Goal: Task Accomplishment & Management: Manage account settings

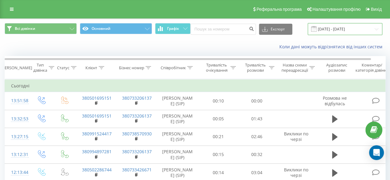
click at [337, 29] on input "19.07.2025 - 19.08.2025" at bounding box center [344, 29] width 75 height 12
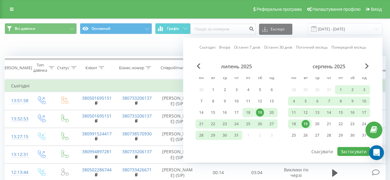
click at [245, 112] on div "18" at bounding box center [248, 113] width 8 height 8
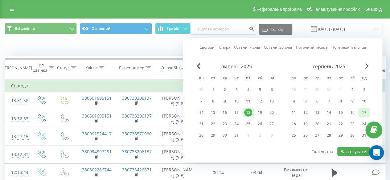
click at [363, 110] on div "17" at bounding box center [364, 113] width 8 height 8
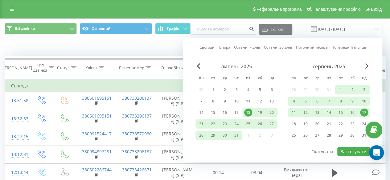
click at [363, 110] on div "17" at bounding box center [364, 113] width 8 height 8
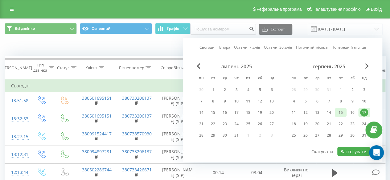
click at [340, 112] on div "15" at bounding box center [340, 113] width 8 height 8
click at [351, 111] on div "16" at bounding box center [352, 113] width 8 height 8
click at [342, 112] on div "15" at bounding box center [340, 113] width 8 height 8
click at [344, 149] on button "Застосувати" at bounding box center [353, 151] width 33 height 9
type input "15.08.2025 - 16.08.2025"
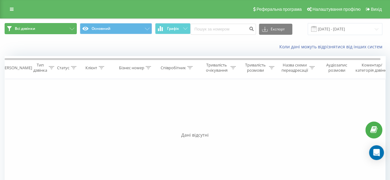
click at [75, 27] on button "Всі дзвінки" at bounding box center [41, 28] width 72 height 11
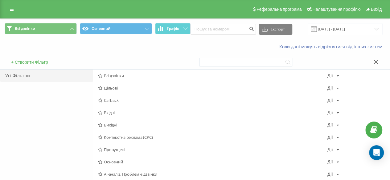
click at [50, 119] on div "Усі Фільтри" at bounding box center [46, 142] width 92 height 145
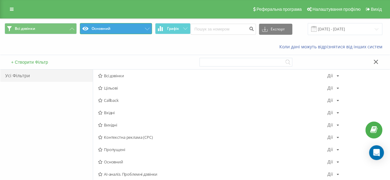
click at [141, 25] on button "Основний" at bounding box center [116, 28] width 72 height 11
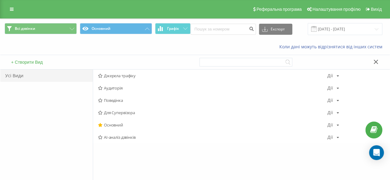
click at [54, 129] on div "Усі Види" at bounding box center [46, 142] width 92 height 145
click at [172, 27] on span "Графік" at bounding box center [173, 28] width 12 height 4
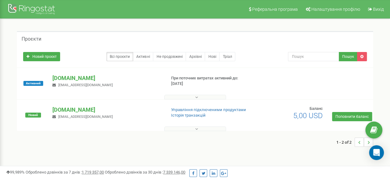
click at [205, 97] on button at bounding box center [195, 97] width 62 height 5
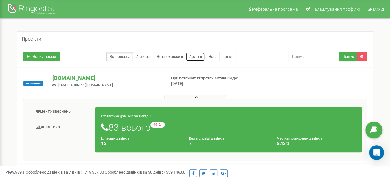
click at [197, 56] on link "Архівні" at bounding box center [194, 56] width 19 height 9
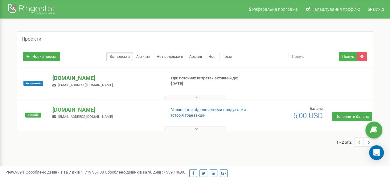
click at [97, 80] on p "[DOMAIN_NAME]" at bounding box center [106, 78] width 108 height 8
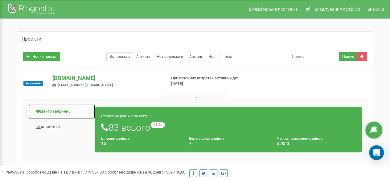
click at [55, 108] on link "Центр звернень" at bounding box center [61, 111] width 67 height 15
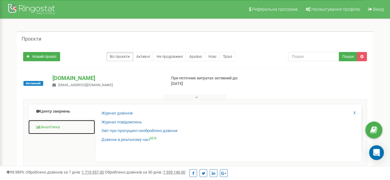
click at [49, 128] on link "Аналiтика" at bounding box center [61, 127] width 67 height 15
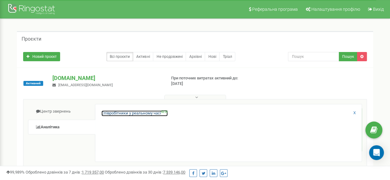
click at [106, 113] on link "Співробітники у реальному часі NEW" at bounding box center [134, 114] width 66 height 6
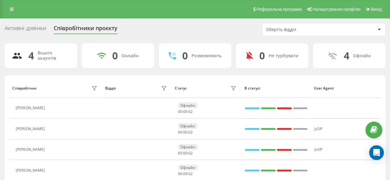
click at [56, 61] on div "Всього акаунтів" at bounding box center [54, 56] width 32 height 10
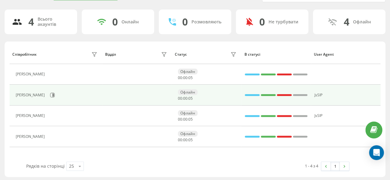
scroll to position [35, 0]
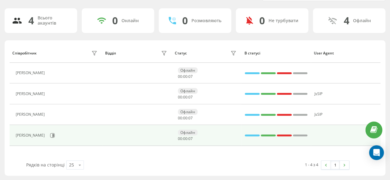
click at [185, 133] on div "Офлайн" at bounding box center [188, 133] width 20 height 6
click at [143, 138] on td at bounding box center [137, 135] width 70 height 21
click at [270, 135] on div at bounding box center [268, 136] width 15 height 2
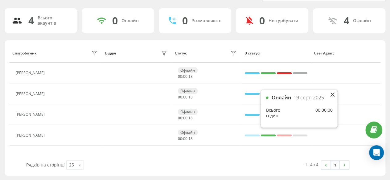
click at [283, 112] on div "Всього годин" at bounding box center [279, 113] width 26 height 11
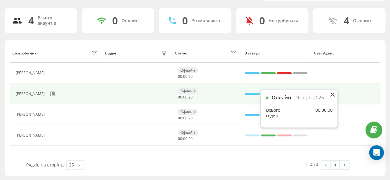
scroll to position [0, 0]
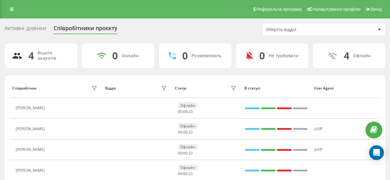
click at [325, 29] on div "Оберіть відділ" at bounding box center [303, 29] width 74 height 5
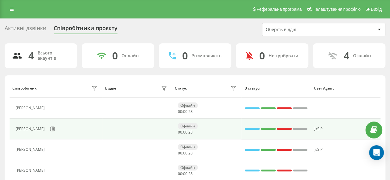
click at [293, 124] on td at bounding box center [276, 129] width 70 height 21
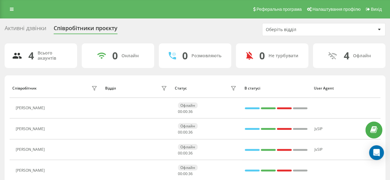
click at [317, 29] on div "Оберіть відділ" at bounding box center [303, 29] width 74 height 5
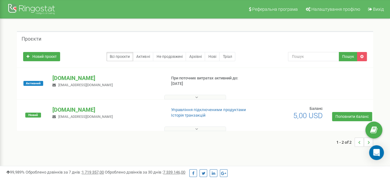
click at [62, 85] on span "[EMAIL_ADDRESS][DOMAIN_NAME]" at bounding box center [85, 85] width 54 height 4
click at [69, 80] on p "[DOMAIN_NAME]" at bounding box center [106, 78] width 108 height 8
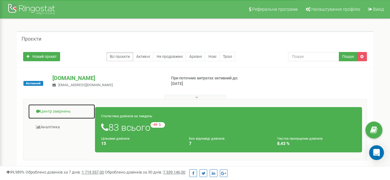
click at [64, 112] on link "Центр звернень" at bounding box center [61, 111] width 67 height 15
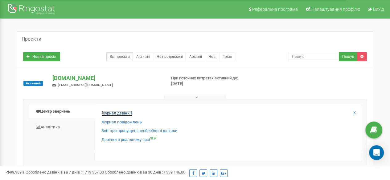
click at [118, 112] on link "Журнал дзвінків" at bounding box center [116, 114] width 31 height 6
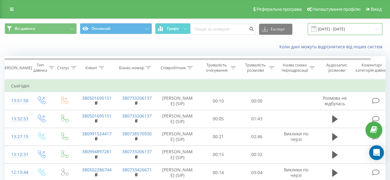
click at [345, 30] on input "19.07.2025 - 19.08.2025" at bounding box center [344, 29] width 75 height 12
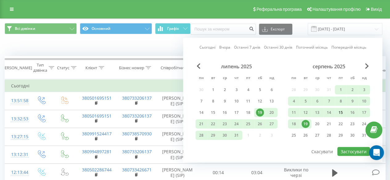
click at [339, 111] on div "15" at bounding box center [340, 113] width 8 height 8
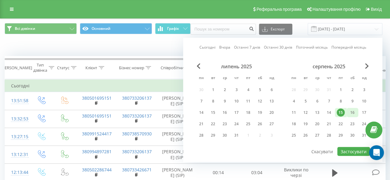
click at [347, 112] on div "16" at bounding box center [352, 112] width 12 height 9
click at [347, 151] on button "Застосувати" at bounding box center [353, 151] width 33 height 9
type input "15.08.2025 - 16.08.2025"
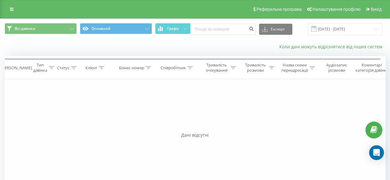
click at [325, 47] on link "Коли дані можуть відрізнятися вiд інших систем" at bounding box center [332, 47] width 106 height 6
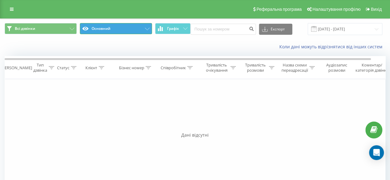
click at [101, 27] on button "Основний" at bounding box center [116, 28] width 72 height 11
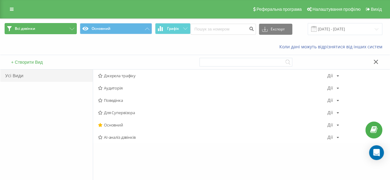
click at [67, 26] on button "Всі дзвінки" at bounding box center [41, 28] width 72 height 11
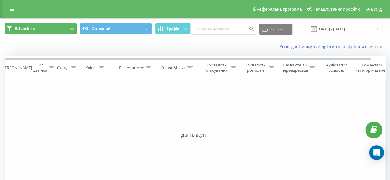
click at [67, 26] on button "Всі дзвінки" at bounding box center [41, 28] width 72 height 11
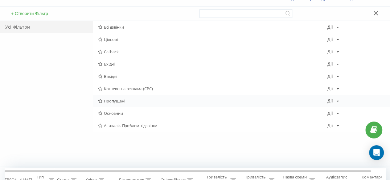
scroll to position [48, 0]
click at [148, 116] on div "Основний Дії Редагувати Копіювати Видалити За замовчуванням Поділитися" at bounding box center [241, 114] width 296 height 12
click at [339, 113] on div "Основний Дії Редагувати Копіювати Видалити За замовчуванням Поділитися" at bounding box center [241, 114] width 296 height 12
click at [18, 79] on div "Усі Фільтри" at bounding box center [46, 94] width 92 height 145
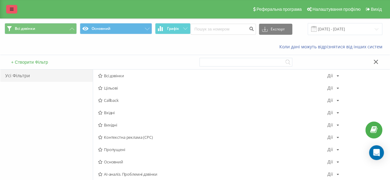
click at [12, 9] on icon at bounding box center [12, 9] width 4 height 4
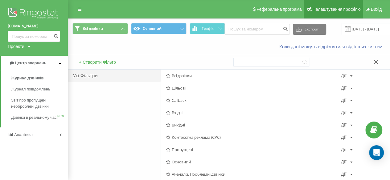
click at [330, 7] on span "Налаштування профілю" at bounding box center [336, 9] width 48 height 5
